Goal: Obtain resource: Obtain resource

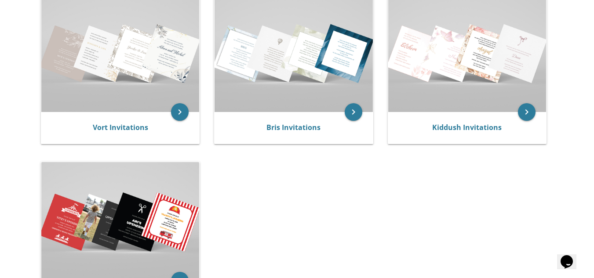
scroll to position [203, 0]
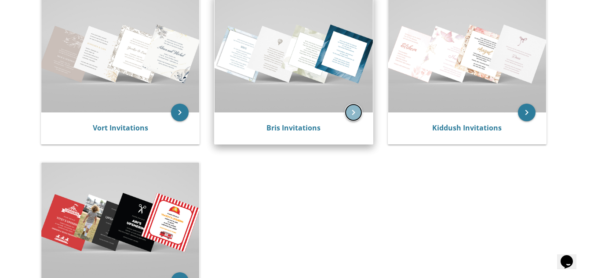
click at [349, 108] on icon "keyboard_arrow_right" at bounding box center [354, 113] width 18 height 18
click at [350, 109] on icon "keyboard_arrow_right" at bounding box center [354, 113] width 18 height 18
click at [286, 121] on div "Bris Invitations" at bounding box center [294, 129] width 158 height 32
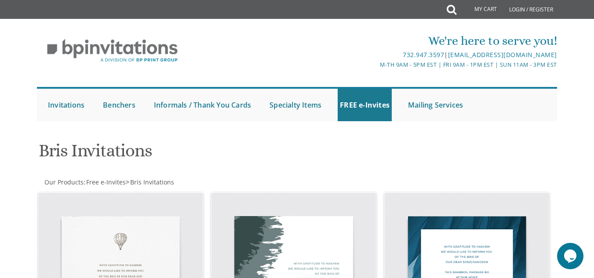
click at [454, 11] on div "My Cart Total: View Cart Item(s)" at bounding box center [479, 9] width 51 height 19
click at [490, 8] on link "My Cart" at bounding box center [479, 10] width 47 height 18
click at [452, 11] on icon at bounding box center [452, 10] width 10 height 18
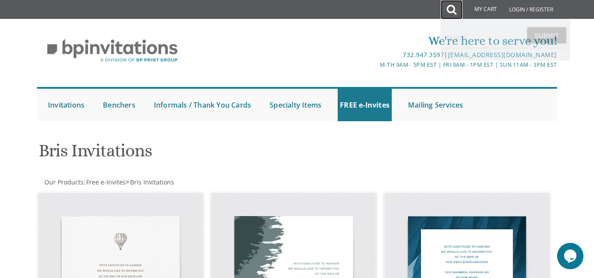
click at [452, 11] on icon at bounding box center [452, 10] width 10 height 18
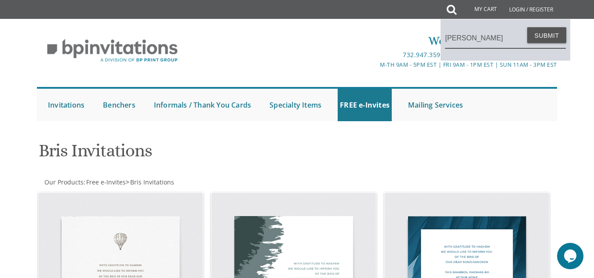
click at [553, 44] on input "shalom zachor" at bounding box center [505, 38] width 121 height 20
type input "shalom zachor"
click at [551, 39] on button "Submit" at bounding box center [547, 35] width 40 height 16
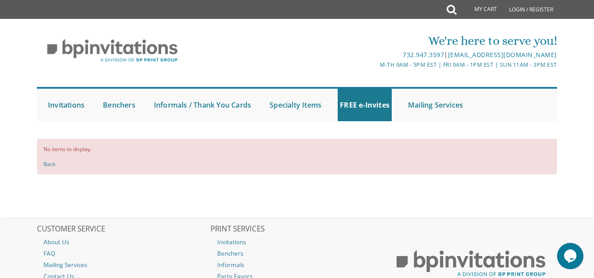
click at [49, 171] on div "No items to display. Back" at bounding box center [297, 157] width 520 height 36
click at [51, 165] on link "Back" at bounding box center [50, 163] width 12 height 7
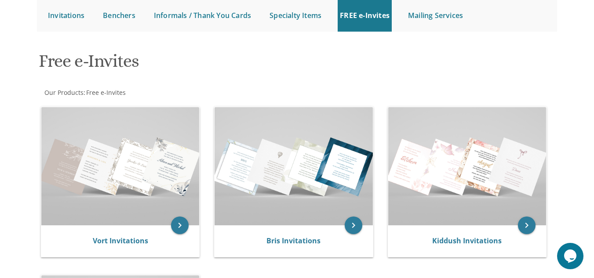
scroll to position [90, 0]
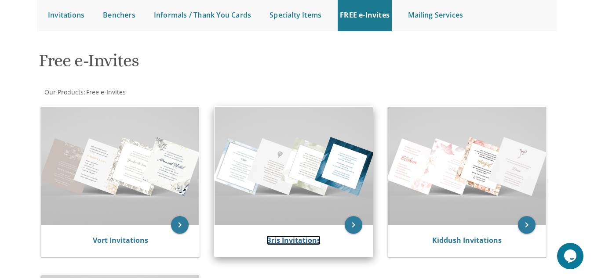
click at [302, 242] on link "Bris Invitations" at bounding box center [293, 241] width 54 height 10
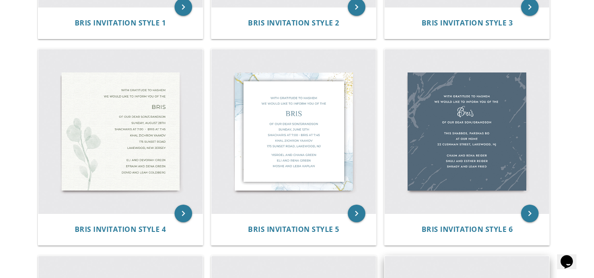
scroll to position [350, 0]
drag, startPoint x: 463, startPoint y: 145, endPoint x: 563, endPoint y: 67, distance: 127.2
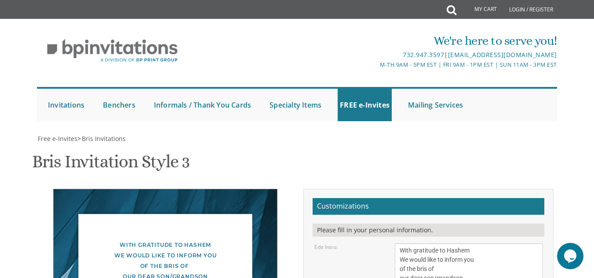
scroll to position [146, 0]
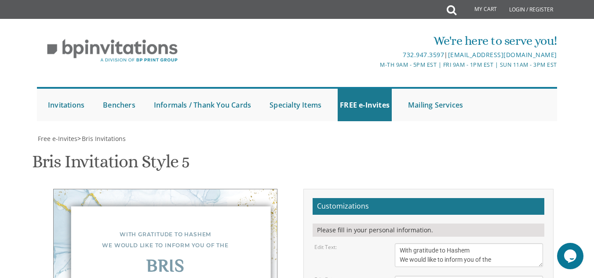
scroll to position [147, 0]
click at [415, 244] on textarea "With gratitude to Hashem We would like to inform you of the" at bounding box center [469, 256] width 148 height 24
click at [488, 244] on textarea "With gratitude to Hashem We would like to inform you of the" at bounding box center [469, 256] width 148 height 24
type textarea "With much gratitude to [PERSON_NAME] We would like to inform you of the"
click at [443, 276] on textarea "Bris" at bounding box center [469, 283] width 148 height 15
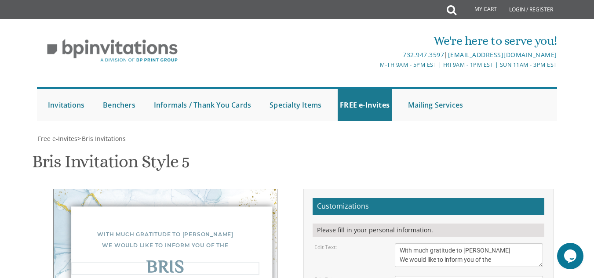
type textarea "B"
type textarea "[PERSON_NAME]"
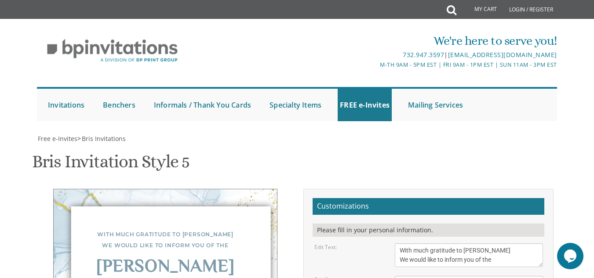
scroll to position [190, 0]
drag, startPoint x: 463, startPoint y: 64, endPoint x: 456, endPoint y: 61, distance: 7.5
click at [456, 244] on textarea "With gratitude to Hashem We would like to inform you of the" at bounding box center [469, 256] width 148 height 24
click at [463, 244] on textarea "With gratitude to Hashem We would like to inform you of the" at bounding box center [469, 256] width 148 height 24
type textarea "With shevach v'hoda to Hashem We would like to in you of the"
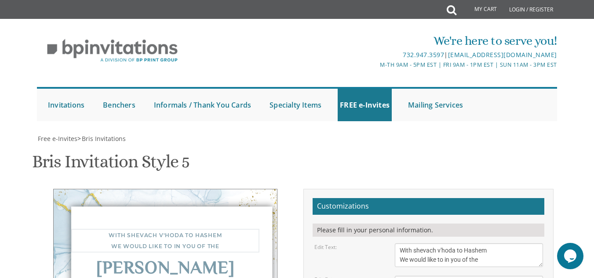
scroll to position [0, 0]
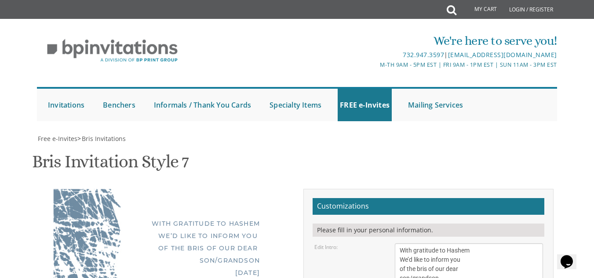
scroll to position [147, 0]
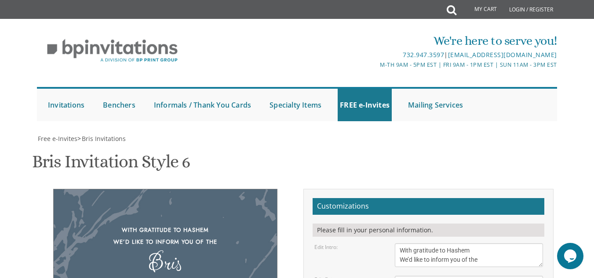
scroll to position [153, 0]
click at [441, 244] on textarea "With gratitude to Hashem We’d like to inform you of the" at bounding box center [469, 256] width 148 height 24
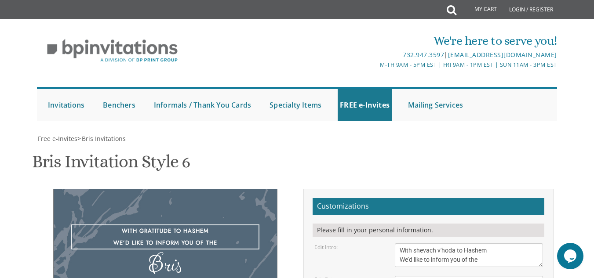
drag, startPoint x: 502, startPoint y: 7, endPoint x: 448, endPoint y: 26, distance: 56.8
click at [448, 146] on div "Bris Invitation Style 6 SKU: bris6" at bounding box center [297, 163] width 530 height 35
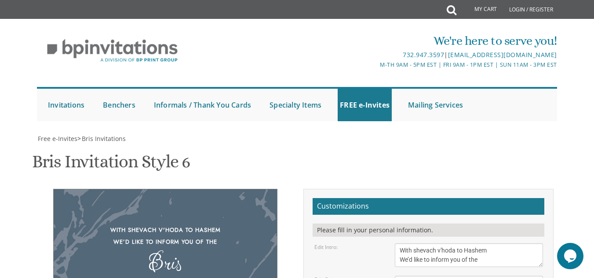
click at [183, 225] on div "With shevach v'hoda to Hashem We’d like to inform you of the" at bounding box center [165, 236] width 188 height 23
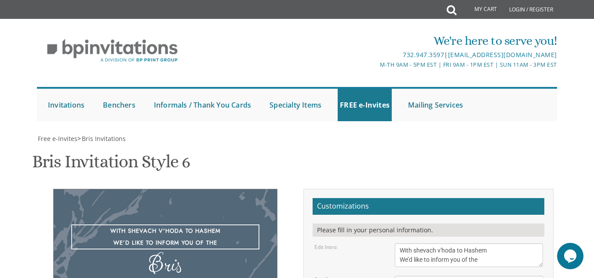
click at [454, 244] on textarea "With gratitude to Hashem We’d like to inform you of the" at bounding box center [469, 256] width 148 height 24
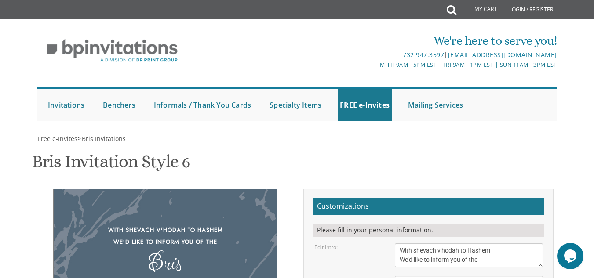
click at [183, 225] on div "With shevach v'hodah to Hashem We’d like to inform you of the" at bounding box center [165, 236] width 188 height 23
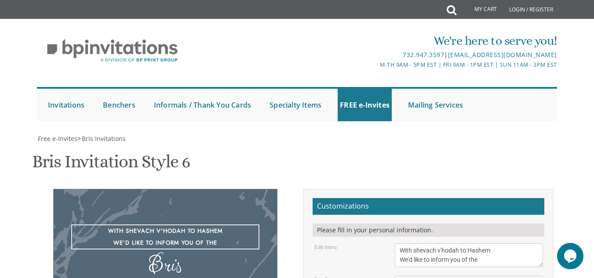
click at [452, 244] on textarea "With gratitude to Hashem We’d like to inform you of the" at bounding box center [469, 256] width 148 height 24
click at [468, 244] on textarea "With gratitude to Hashem We’d like to inform you of the" at bounding box center [469, 256] width 148 height 24
type textarea "With shevach v'hodah to Hashem We’d like to invite you to the"
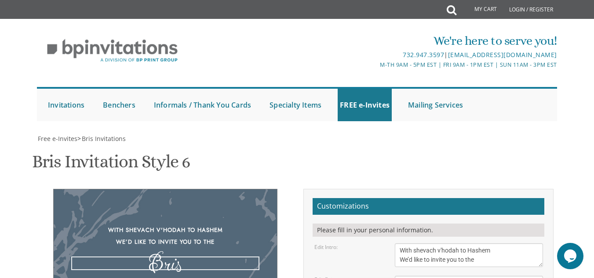
click at [412, 276] on textarea "Bris" at bounding box center [469, 283] width 148 height 15
type textarea "B"
type textarea "[PERSON_NAME]"
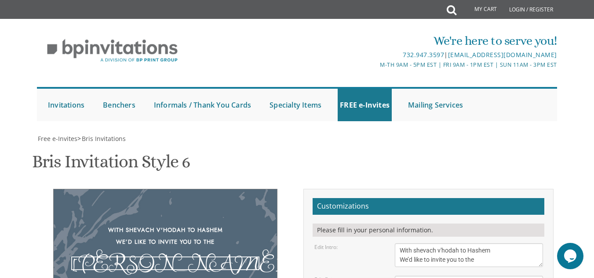
drag, startPoint x: 399, startPoint y: 131, endPoint x: 441, endPoint y: 131, distance: 41.8
click at [441, 276] on textarea "Bris" at bounding box center [469, 283] width 148 height 15
drag, startPoint x: 441, startPoint y: 131, endPoint x: 537, endPoint y: 21, distance: 147.1
click at [537, 146] on div "Bris Invitation Style 6 SKU: bris6" at bounding box center [297, 163] width 530 height 35
click at [445, 276] on textarea "Bris" at bounding box center [469, 283] width 148 height 15
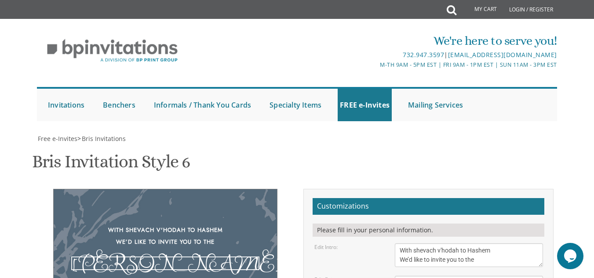
click at [503, 276] on textarea "Bris" at bounding box center [469, 283] width 148 height 15
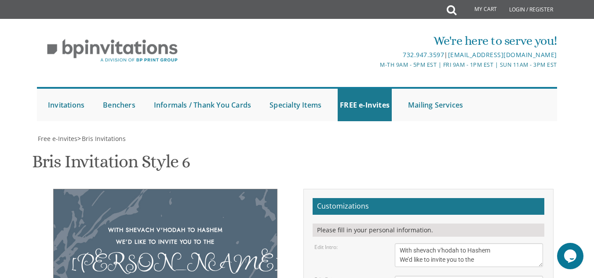
type textarea "Of our dear son/grandson This Shabbos, Parshas ki savo at our home 3112 Ave L B…"
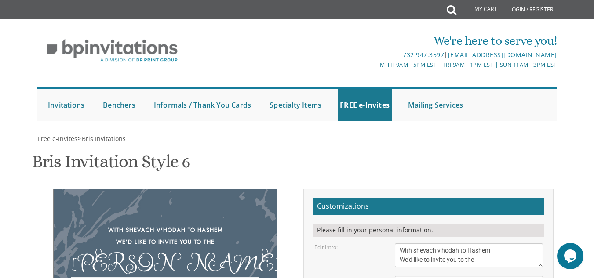
type textarea "Y"
type textarea "Nachum and Baily Stober Shmuel and Bracha Stober Aaron and Estee Schron"
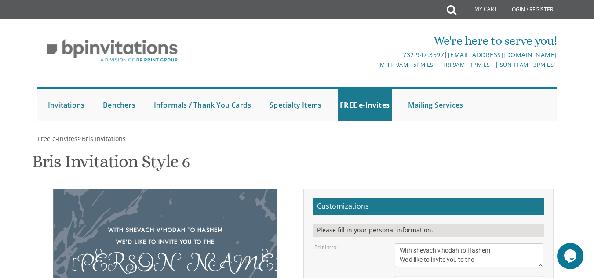
scroll to position [225, 0]
type input "[EMAIL_ADDRESS][DOMAIN_NAME]"
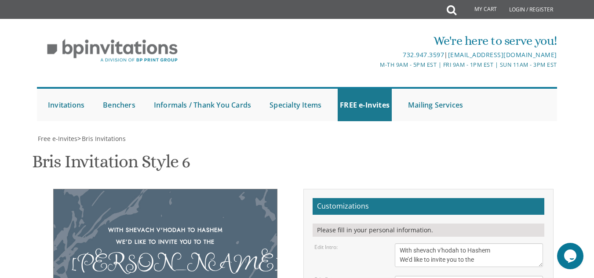
click at [210, 225] on div "With shevach v'hodah to Hashem We’d like to invite you to the" at bounding box center [165, 236] width 188 height 23
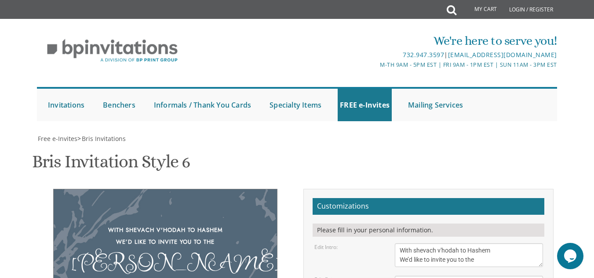
scroll to position [162, 0]
type textarea "Nachum and Baily Stober Shmuel and Bracha Stober Aaron and Estee Schron"
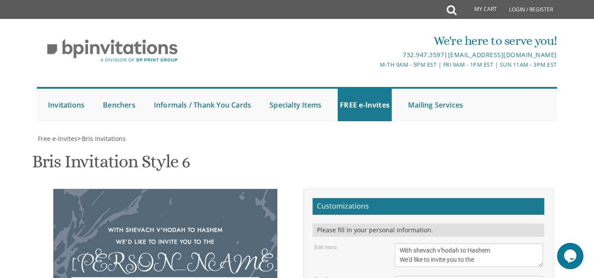
scroll to position [16, 0]
type textarea "Of our dear son/grandson This Shabbos, Parshas ki savo at our home 3112 Ave L B…"
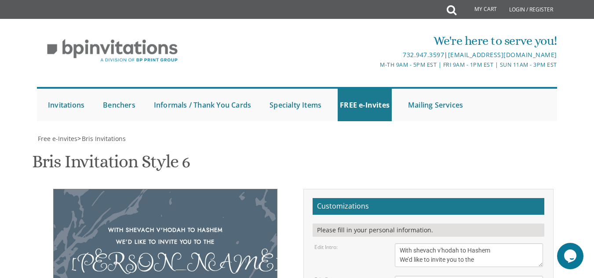
drag, startPoint x: 516, startPoint y: 206, endPoint x: 518, endPoint y: 197, distance: 9.1
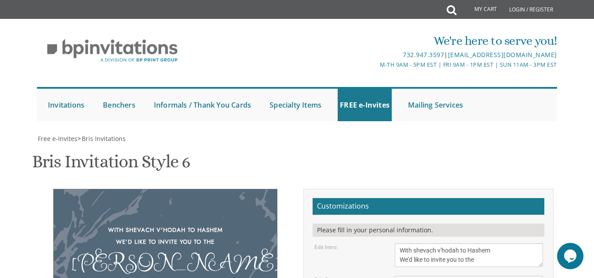
drag, startPoint x: 504, startPoint y: 228, endPoint x: 572, endPoint y: 86, distance: 157.1
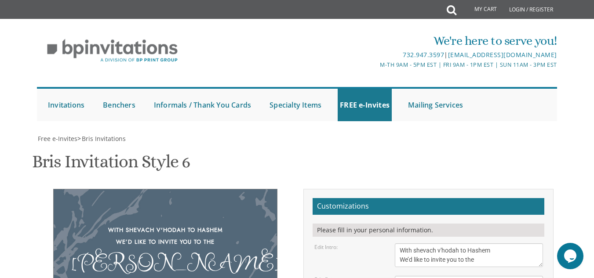
scroll to position [258, 0]
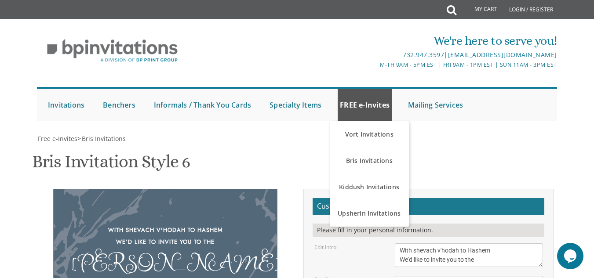
scroll to position [118, 0]
click at [467, 198] on h2 "Customizations" at bounding box center [429, 206] width 232 height 17
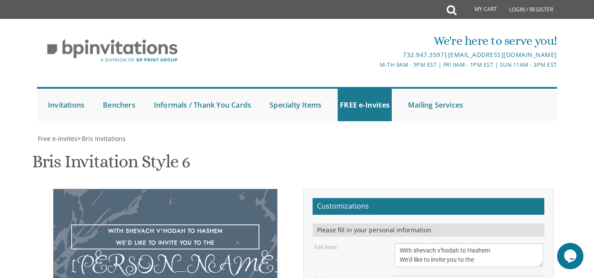
click at [453, 244] on textarea "With gratitude to Hashem We’d like to inform you of the" at bounding box center [469, 256] width 148 height 24
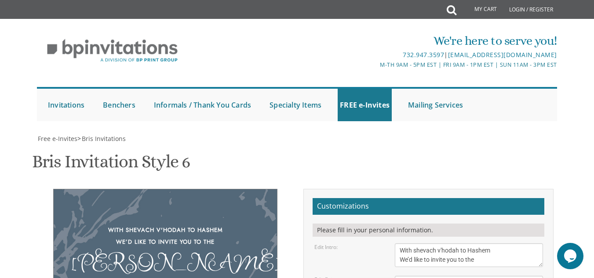
scroll to position [304, 0]
drag, startPoint x: 383, startPoint y: 156, endPoint x: 359, endPoint y: 158, distance: 23.8
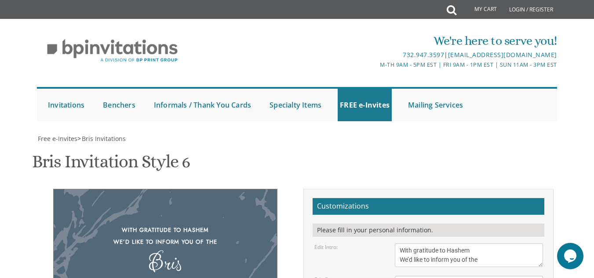
scroll to position [195, 0]
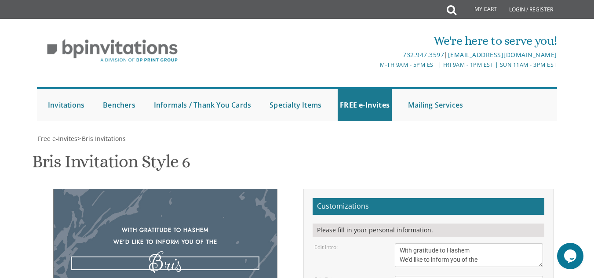
click at [414, 276] on textarea "Bris" at bounding box center [469, 283] width 148 height 15
type textarea "B"
type textarea "s"
type textarea "[PERSON_NAME]"
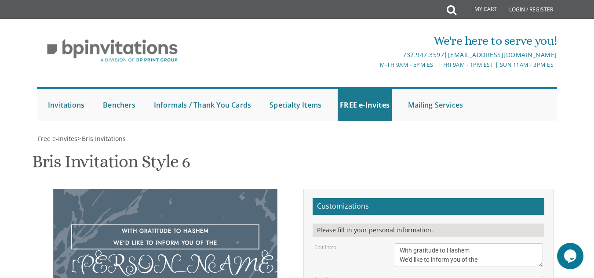
click at [438, 244] on textarea "With gratitude to Hashem We’d like to inform you of the" at bounding box center [469, 256] width 148 height 24
click at [450, 244] on textarea "With gratitude to Hashem We’d like to inform you of the" at bounding box center [469, 256] width 148 height 24
click at [468, 244] on textarea "With gratitude to Hashem We’d like to inform you of the" at bounding box center [469, 256] width 148 height 24
type textarea "With shevach v'hodah to Hashem We’d like to invite you to the"
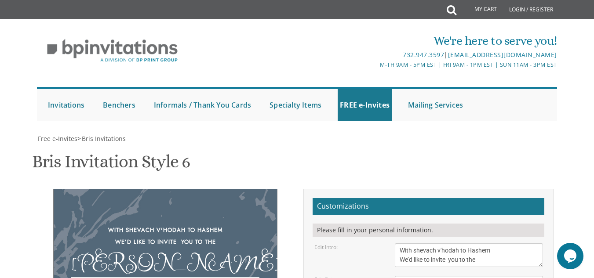
drag, startPoint x: 399, startPoint y: 149, endPoint x: 492, endPoint y: 149, distance: 93.2
type textarea "Of our dear son/grandson This Shabbos, [PERSON_NAME] ki [PERSON_NAME] at our ho…"
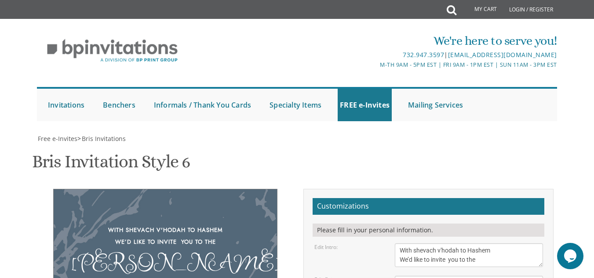
type textarea "[PERSON_NAME] and [PERSON_NAME] [PERSON_NAME] and [PERSON_NAME] [PERSON_NAME] a…"
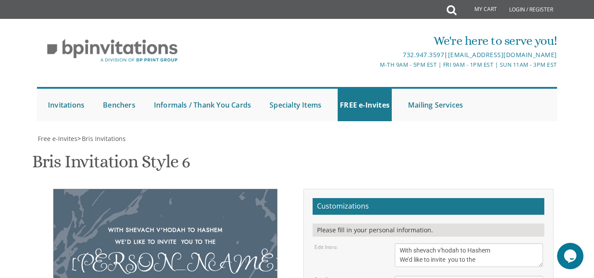
scroll to position [139, 0]
click at [451, 244] on textarea "With gratitude to Hashem We’d like to inform you of the" at bounding box center [469, 256] width 148 height 24
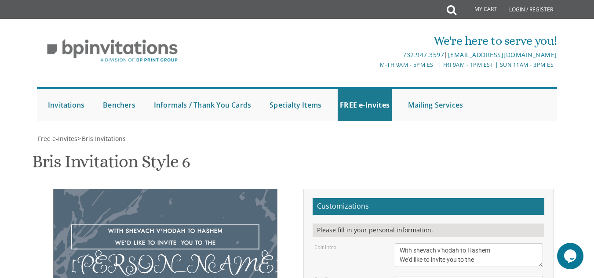
type textarea "With shevach v'hodah to Hashem We’d like to invite you to the"
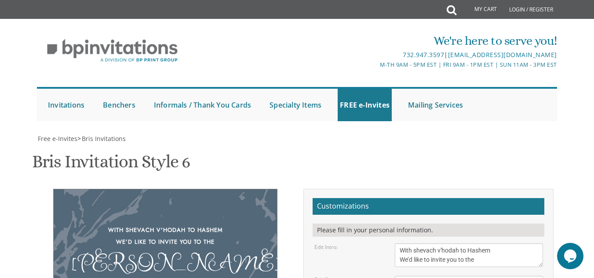
scroll to position [171, 0]
type textarea "Of our dear son/grandson This Shabbos, [PERSON_NAME] ki [PERSON_NAME] at our ho…"
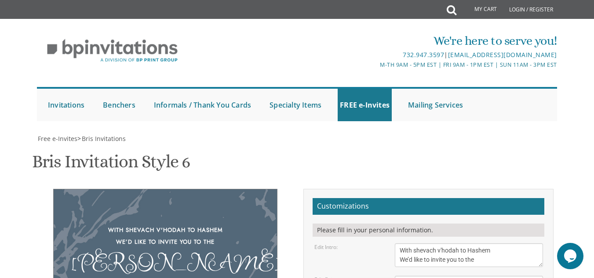
type input "[EMAIL_ADDRESS][DOMAIN_NAME]"
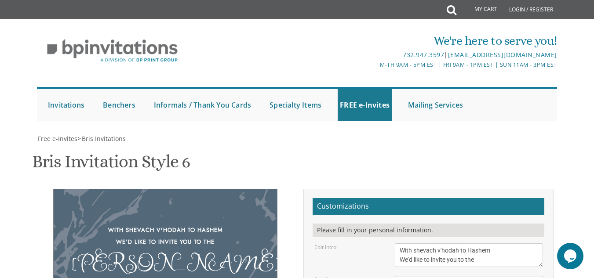
type textarea "[PERSON_NAME] and [PERSON_NAME] [PERSON_NAME] and [PERSON_NAME] [PERSON_NAME] a…"
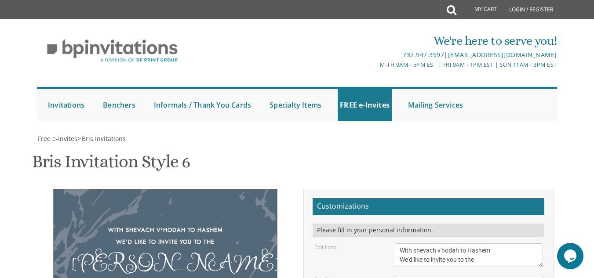
scroll to position [175, 0]
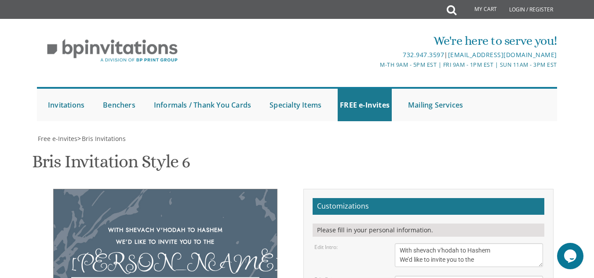
drag, startPoint x: 400, startPoint y: 170, endPoint x: 504, endPoint y: 185, distance: 105.7
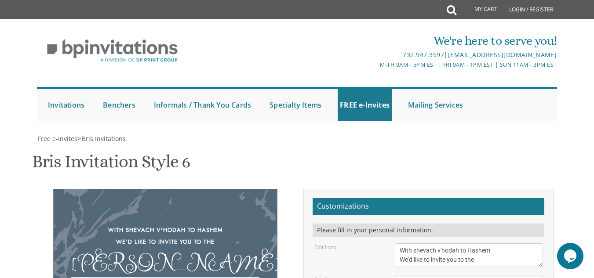
scroll to position [0, 0]
type textarea "Of our dear son/grandson This [PERSON_NAME], [PERSON_NAME] ki [PERSON_NAME] at …"
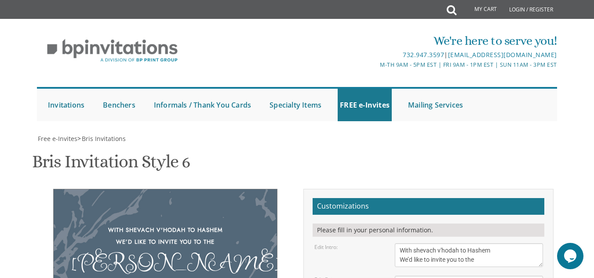
type textarea "may we continue to share in simchos [PERSON_NAME] and [PERSON_NAME] [PERSON_NAM…"
